Goal: Navigation & Orientation: Find specific page/section

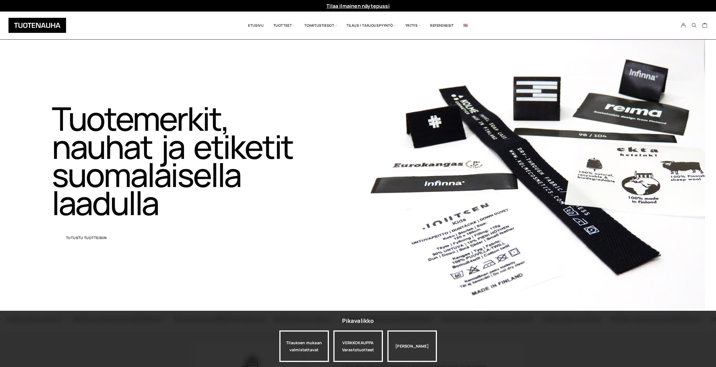
click at [78, 240] on link "Tutustu tuotteisiin" at bounding box center [86, 238] width 69 height 14
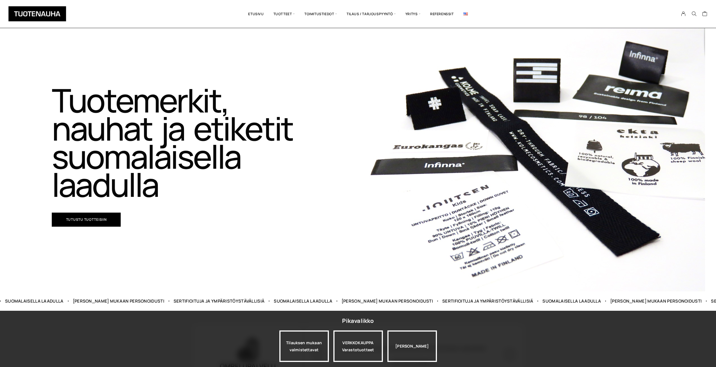
scroll to position [28, 0]
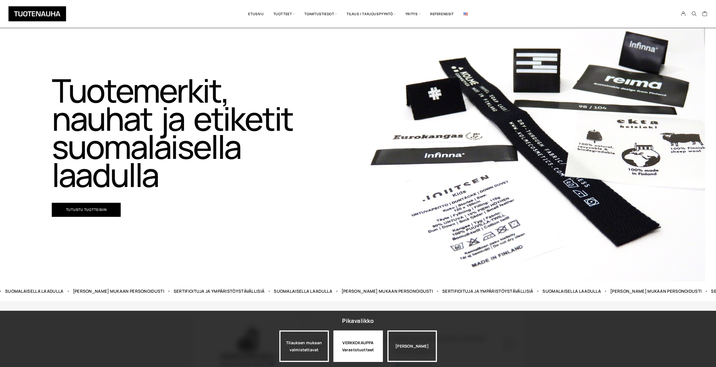
click at [356, 359] on div "VERKKOKAUPPA Varastotuotteet" at bounding box center [359, 347] width 50 height 32
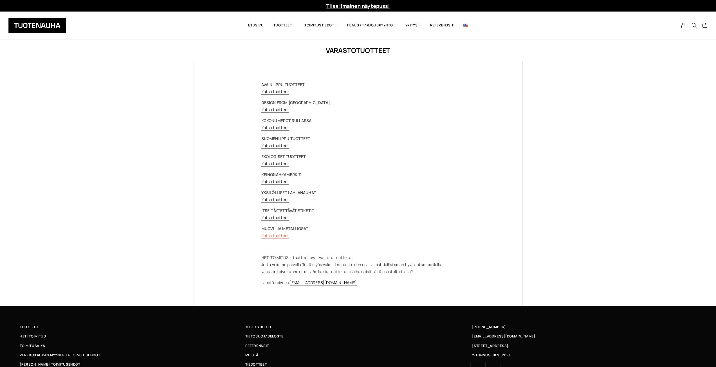
click at [279, 236] on link "Katso tuotteet" at bounding box center [276, 235] width 28 height 5
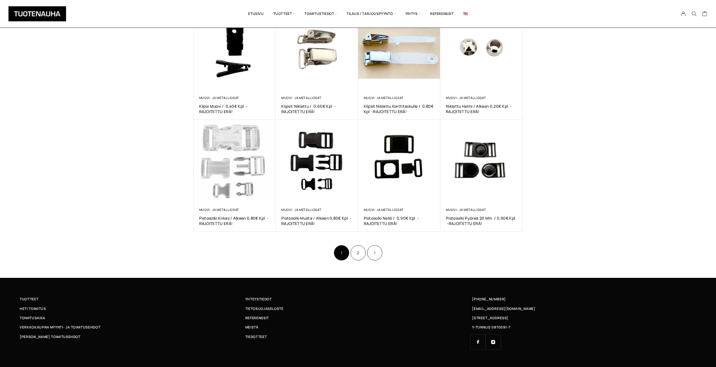
scroll to position [237, 0]
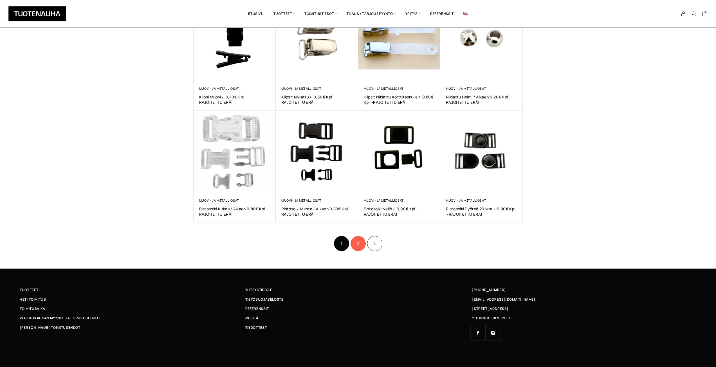
click at [359, 244] on link "2" at bounding box center [358, 243] width 15 height 15
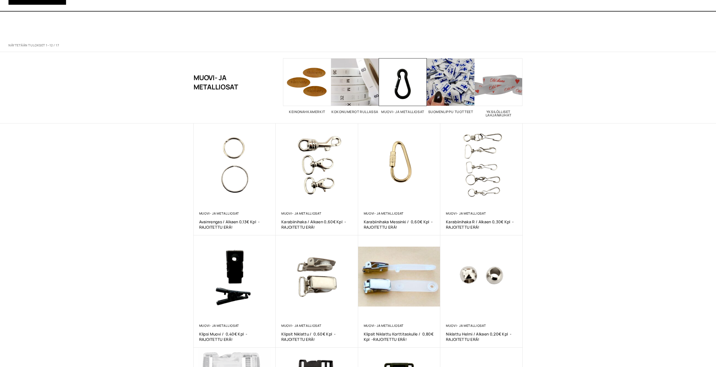
scroll to position [237, 0]
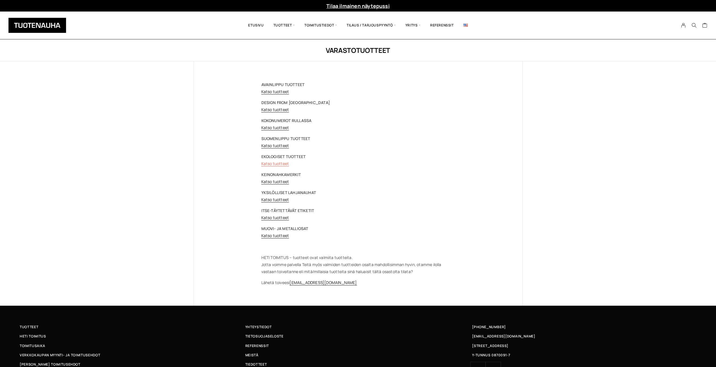
click at [278, 164] on link "Katso tuotteet" at bounding box center [276, 163] width 28 height 5
